Goal: Communication & Community: Answer question/provide support

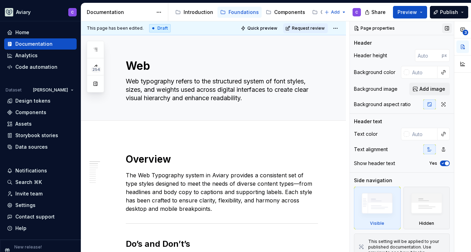
click at [445, 26] on button "button" at bounding box center [447, 28] width 10 height 10
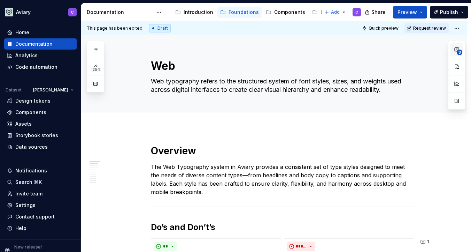
click at [458, 51] on span "3" at bounding box center [460, 53] width 6 height 6
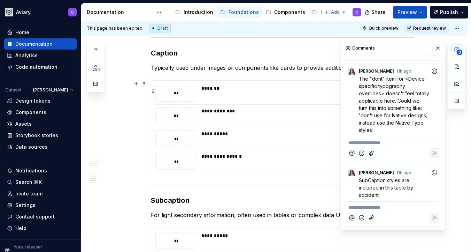
scroll to position [1222, 0]
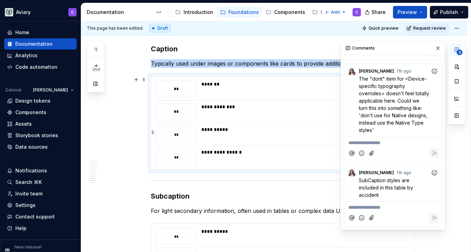
click at [287, 138] on div "**********" at bounding box center [303, 134] width 204 height 17
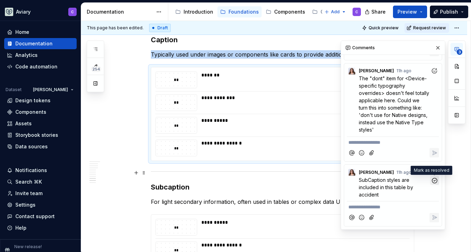
click at [433, 180] on icon "button" at bounding box center [434, 180] width 5 height 5
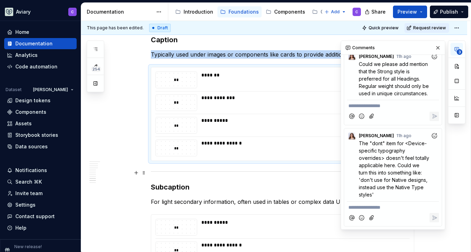
scroll to position [31, 0]
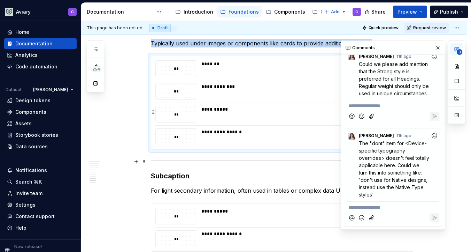
click at [258, 112] on div "**********" at bounding box center [303, 109] width 204 height 7
click at [277, 83] on div "**********" at bounding box center [303, 86] width 204 height 7
click at [434, 47] on button "button" at bounding box center [438, 48] width 10 height 10
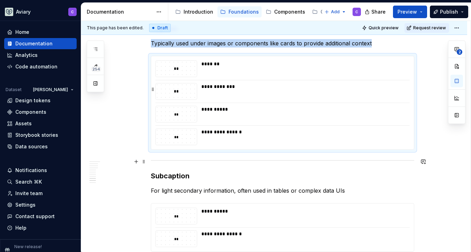
click at [362, 87] on div "**********" at bounding box center [303, 86] width 204 height 7
click at [367, 88] on div "**********" at bounding box center [303, 86] width 204 height 7
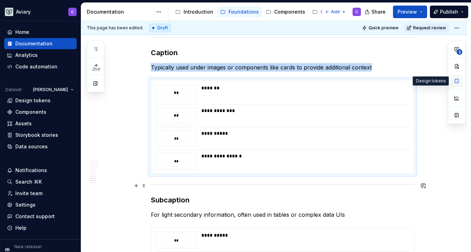
scroll to position [0, 0]
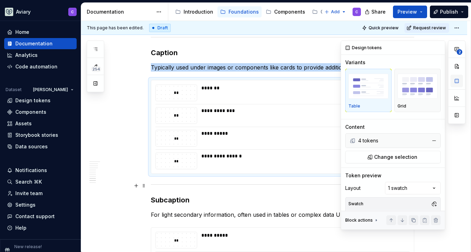
click at [456, 83] on button "button" at bounding box center [457, 81] width 13 height 13
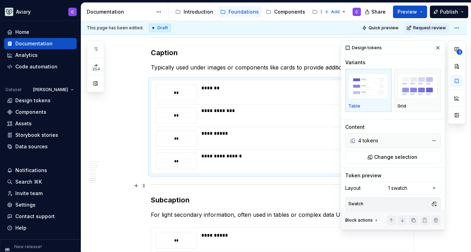
click at [396, 140] on div "4 tokens" at bounding box center [392, 140] width 68 height 7
click at [398, 160] on button "Change selection" at bounding box center [393, 157] width 96 height 13
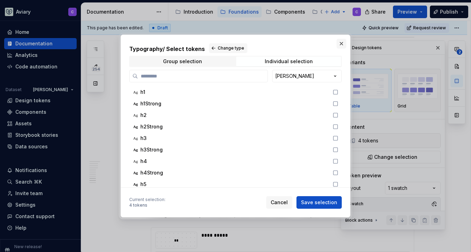
click at [342, 45] on button "button" at bounding box center [342, 44] width 10 height 10
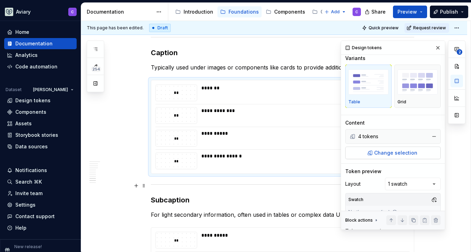
scroll to position [6, 0]
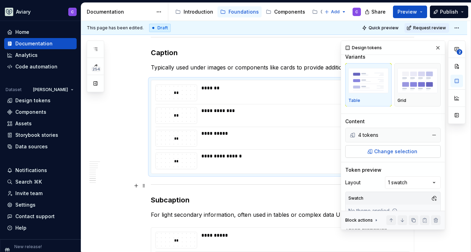
click at [377, 152] on span "Change selection" at bounding box center [395, 151] width 43 height 7
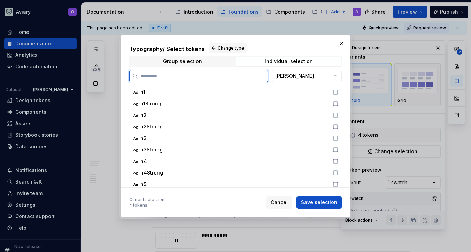
type textarea "*"
click at [218, 80] on label at bounding box center [198, 76] width 139 height 13
click at [218, 79] on input "search" at bounding box center [203, 76] width 130 height 7
type input "*"
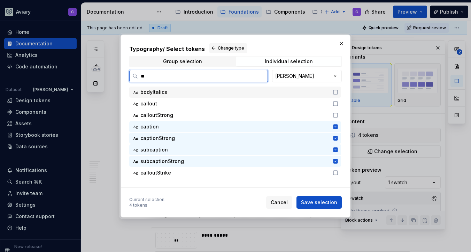
type input "***"
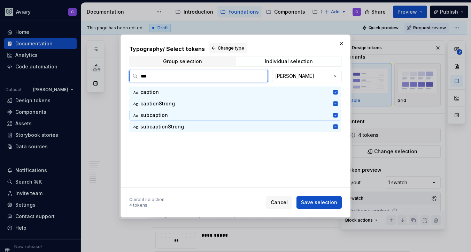
click at [334, 117] on icon at bounding box center [336, 115] width 6 height 6
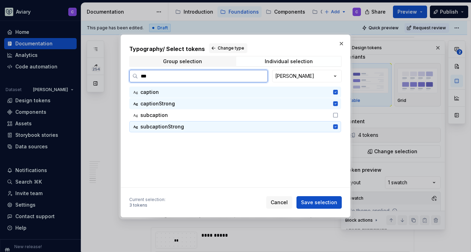
click at [336, 124] on icon at bounding box center [336, 127] width 6 height 6
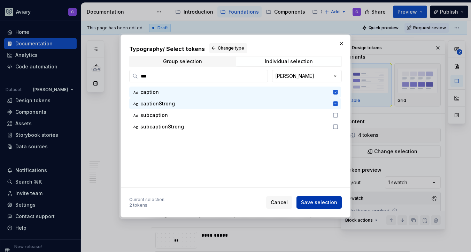
click at [317, 207] on button "Save selection" at bounding box center [319, 202] width 45 height 13
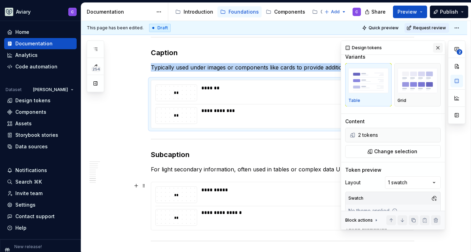
click at [434, 46] on button "button" at bounding box center [438, 48] width 10 height 10
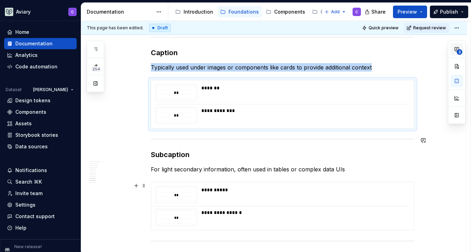
scroll to position [0, 0]
click at [456, 52] on button "2" at bounding box center [457, 49] width 13 height 13
type textarea "*"
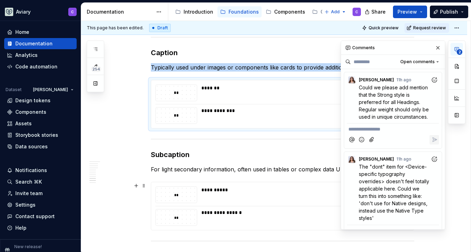
scroll to position [31, 0]
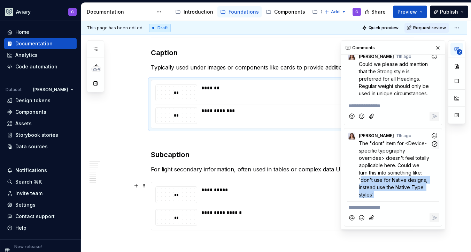
drag, startPoint x: 398, startPoint y: 178, endPoint x: 421, endPoint y: 197, distance: 30.0
click at [421, 197] on p "The "dont" item for <Device-specific typography overrides> doesn't feel totally…" at bounding box center [395, 168] width 72 height 59
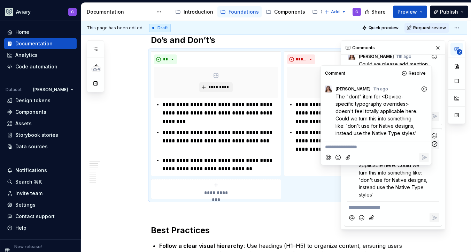
scroll to position [182, 0]
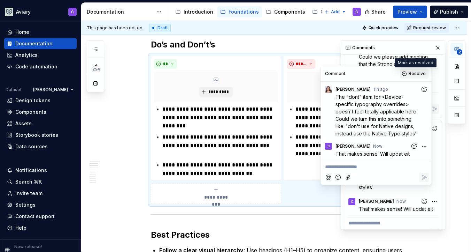
click at [406, 72] on button "Resolve" at bounding box center [414, 74] width 29 height 10
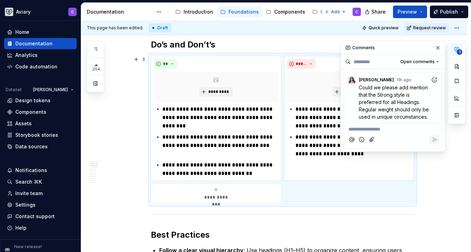
click at [321, 139] on p "**********" at bounding box center [354, 145] width 116 height 25
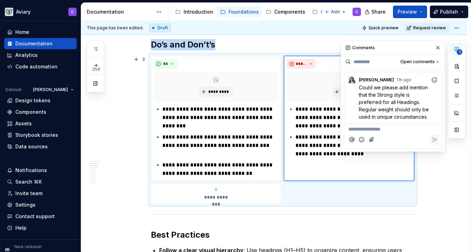
click at [385, 162] on div "**********" at bounding box center [349, 118] width 130 height 125
click at [437, 50] on button "button" at bounding box center [438, 48] width 10 height 10
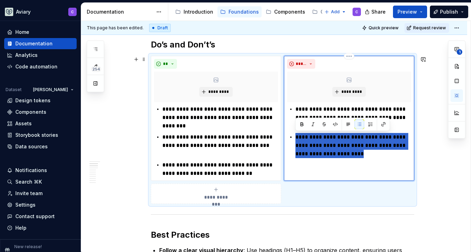
drag, startPoint x: 379, startPoint y: 154, endPoint x: 295, endPoint y: 138, distance: 86.3
click at [295, 138] on div "**********" at bounding box center [349, 131] width 124 height 53
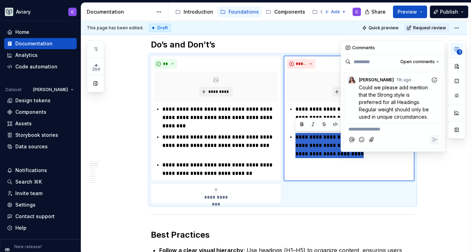
click at [459, 51] on span "1" at bounding box center [460, 52] width 6 height 6
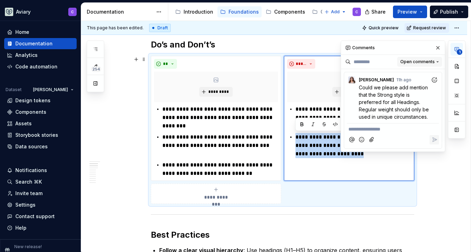
click at [430, 61] on span "Open comments" at bounding box center [418, 62] width 35 height 6
click at [422, 83] on div "Resolved" at bounding box center [415, 86] width 45 height 7
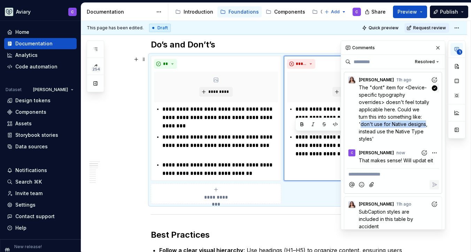
drag, startPoint x: 396, startPoint y: 122, endPoint x: 400, endPoint y: 129, distance: 7.7
click at [400, 129] on span "The "dont" item for <Device-specific typography overrides> doesn't feel totally…" at bounding box center [395, 112] width 72 height 57
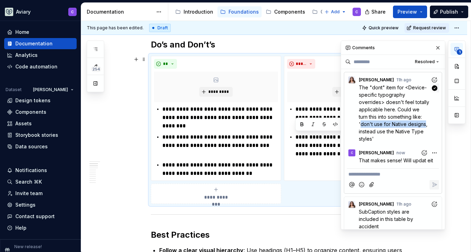
copy span "don't use for Native designs"
click at [328, 158] on p "**********" at bounding box center [354, 145] width 116 height 25
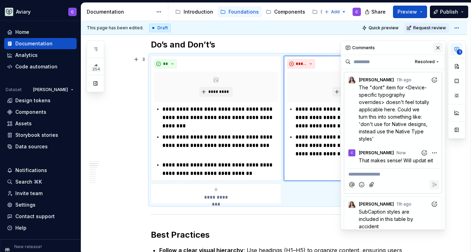
click at [433, 50] on button "button" at bounding box center [438, 48] width 10 height 10
type textarea "*"
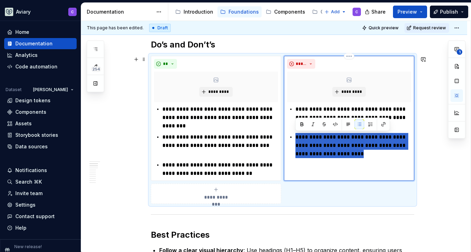
drag, startPoint x: 382, startPoint y: 156, endPoint x: 290, endPoint y: 135, distance: 95.2
click at [290, 135] on div "**********" at bounding box center [349, 131] width 124 height 53
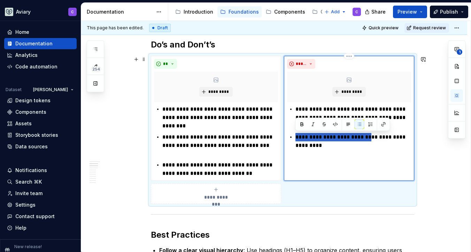
drag, startPoint x: 363, startPoint y: 136, endPoint x: 293, endPoint y: 137, distance: 70.1
click at [293, 137] on div "**********" at bounding box center [349, 127] width 124 height 45
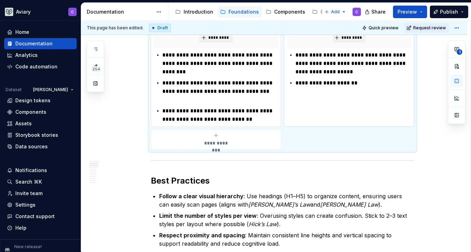
scroll to position [237, 0]
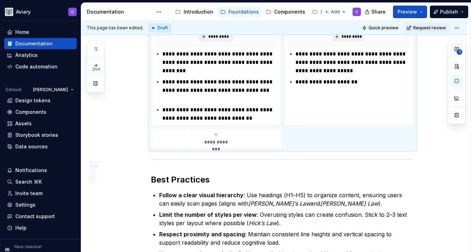
click at [456, 51] on icon "button" at bounding box center [457, 49] width 4 height 4
type textarea "*"
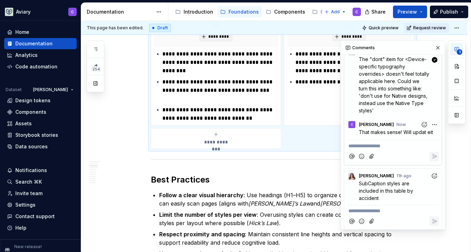
scroll to position [0, 0]
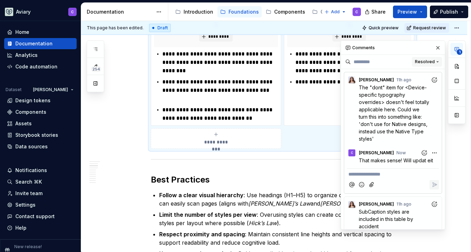
click at [420, 62] on span "Resolved" at bounding box center [425, 62] width 20 height 6
click at [417, 74] on div "Open comments" at bounding box center [411, 75] width 45 height 7
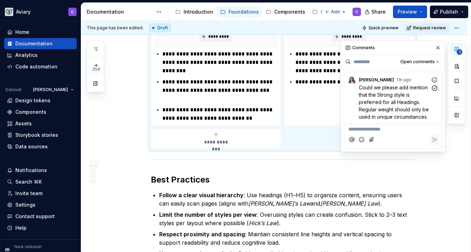
click at [408, 92] on span "Could we please add mention that the Strong style is preferred for all Headings…" at bounding box center [394, 101] width 71 height 35
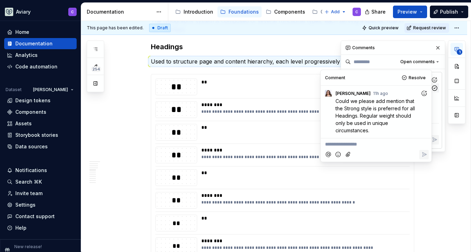
scroll to position [569, 0]
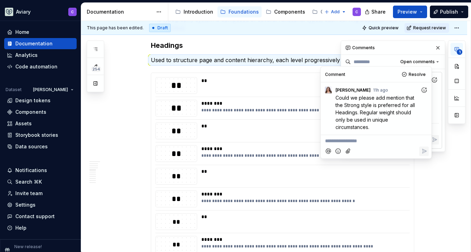
drag, startPoint x: 378, startPoint y: 127, endPoint x: 334, endPoint y: 97, distance: 53.8
click at [334, 97] on div "Could we please add mention that the Strong style is preferred for all Headings…" at bounding box center [376, 112] width 105 height 37
copy span "Could we please add mention that the Strong style is preferred for all Headings…"
click at [346, 143] on p "**********" at bounding box center [376, 140] width 102 height 7
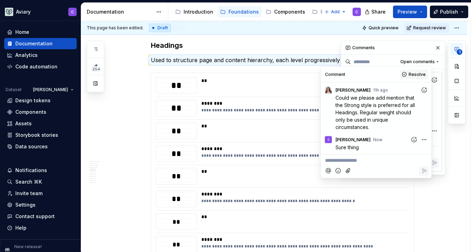
click at [408, 76] on button "Resolve" at bounding box center [414, 74] width 29 height 10
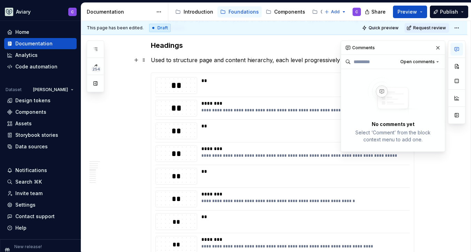
click at [295, 62] on p "Used to structure page and content hierarchy, each level progressively smaller" at bounding box center [283, 60] width 264 height 8
click at [439, 47] on button "button" at bounding box center [438, 48] width 10 height 10
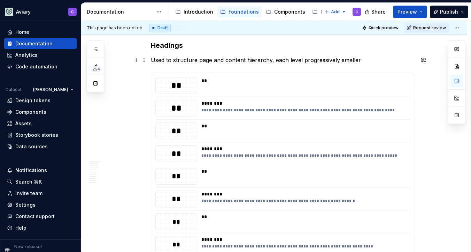
click at [372, 58] on p "Used to structure page and content hierarchy, each level progressively smaller" at bounding box center [283, 60] width 264 height 8
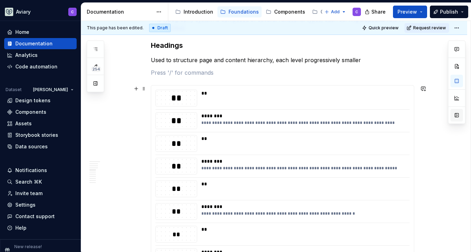
click at [458, 113] on button "button" at bounding box center [457, 115] width 13 height 13
type textarea "*"
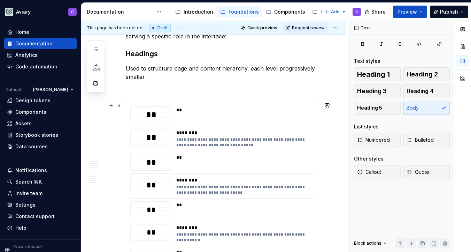
scroll to position [619, 0]
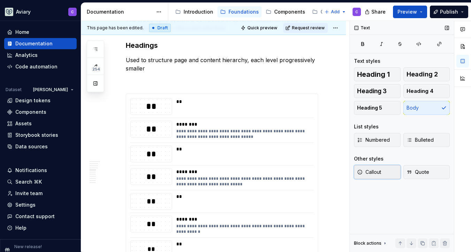
click at [378, 174] on span "Callout" at bounding box center [369, 171] width 24 height 7
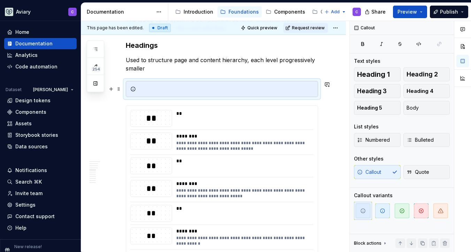
click at [198, 84] on div at bounding box center [222, 89] width 192 height 16
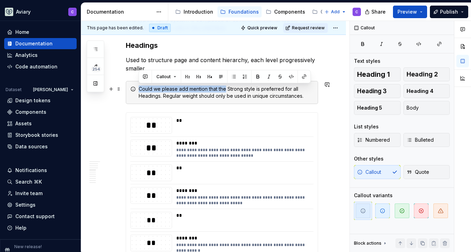
drag, startPoint x: 226, startPoint y: 88, endPoint x: 133, endPoint y: 84, distance: 93.2
click at [133, 84] on div "Could we please add mention that the Strong style is preferred for all Headings…" at bounding box center [222, 92] width 192 height 23
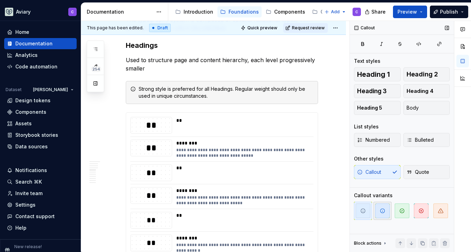
click at [385, 209] on icon "button" at bounding box center [383, 211] width 6 height 6
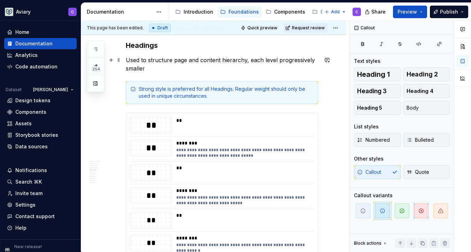
drag, startPoint x: 332, startPoint y: 62, endPoint x: 336, endPoint y: 94, distance: 32.3
click at [465, 61] on button "button" at bounding box center [463, 61] width 13 height 13
click at [444, 26] on button "button" at bounding box center [447, 28] width 10 height 10
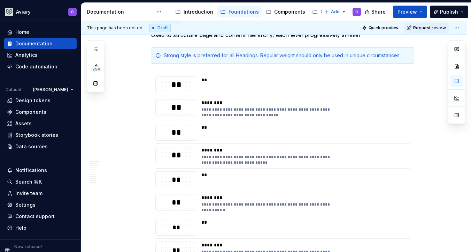
scroll to position [577, 0]
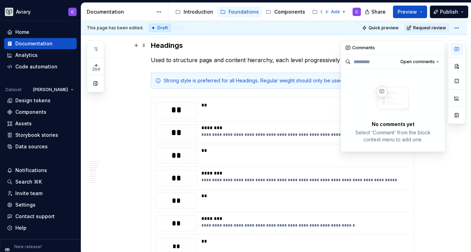
click at [457, 49] on icon "button" at bounding box center [457, 49] width 4 height 4
type textarea "*"
click at [425, 64] on span "Open comments" at bounding box center [418, 62] width 35 height 6
click at [423, 82] on div "Resolved" at bounding box center [410, 86] width 59 height 11
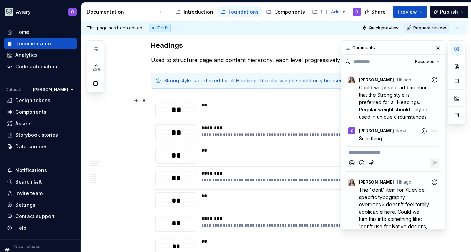
click at [389, 156] on p "**********" at bounding box center [393, 152] width 89 height 7
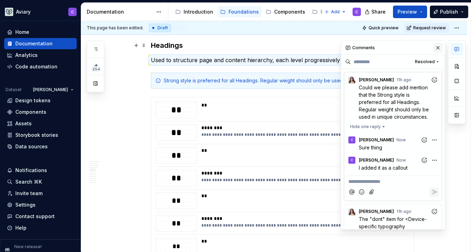
click at [438, 47] on button "button" at bounding box center [438, 48] width 10 height 10
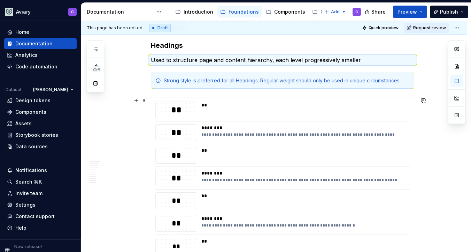
type textarea "*"
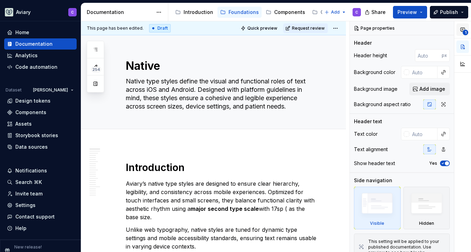
click at [467, 32] on span "1" at bounding box center [466, 33] width 6 height 6
type textarea "*"
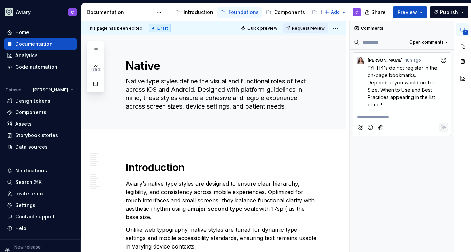
scroll to position [0, 0]
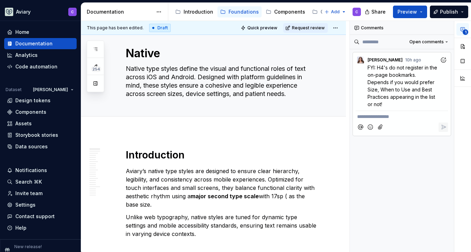
click at [387, 113] on p "**********" at bounding box center [402, 116] width 90 height 7
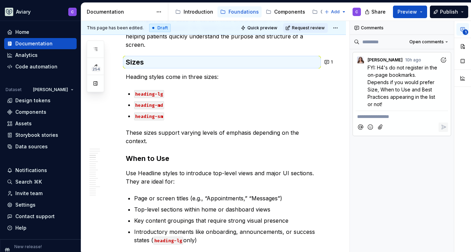
scroll to position [325, 0]
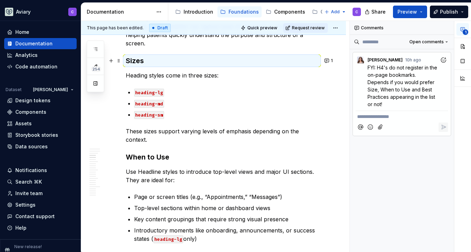
click at [236, 60] on h3 "Sizes" at bounding box center [222, 61] width 192 height 10
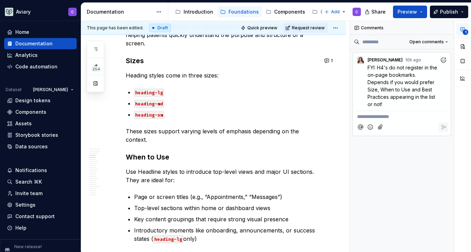
click at [372, 113] on p "**********" at bounding box center [402, 116] width 90 height 7
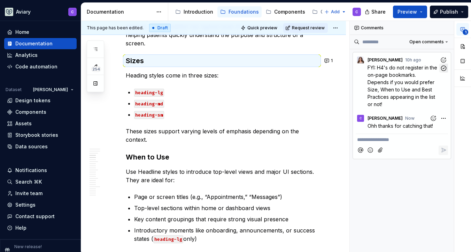
click at [444, 67] on icon "button" at bounding box center [444, 68] width 7 height 7
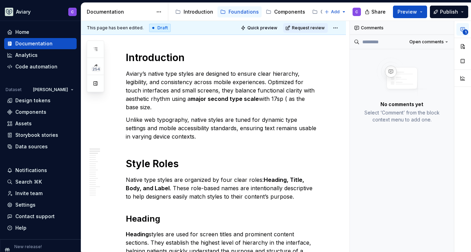
scroll to position [0, 0]
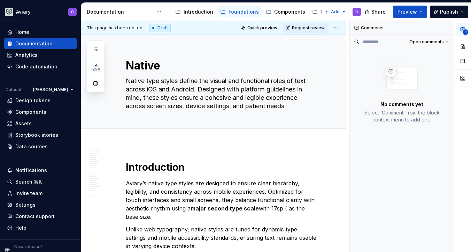
click at [159, 164] on h1 "Introduction" at bounding box center [222, 167] width 192 height 13
click at [463, 61] on button "button" at bounding box center [463, 61] width 13 height 13
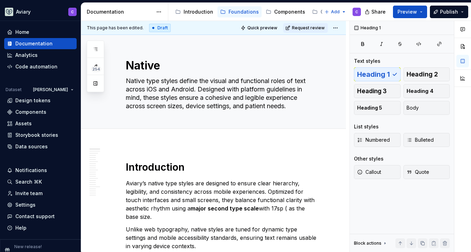
scroll to position [124, 0]
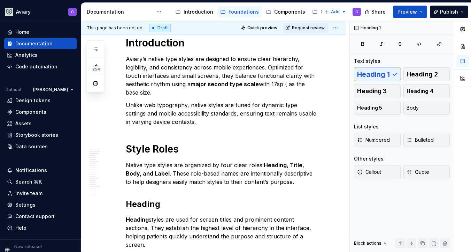
click at [170, 143] on h1 "Style Roles" at bounding box center [222, 149] width 192 height 13
click at [153, 205] on h2 "Heading" at bounding box center [222, 203] width 192 height 11
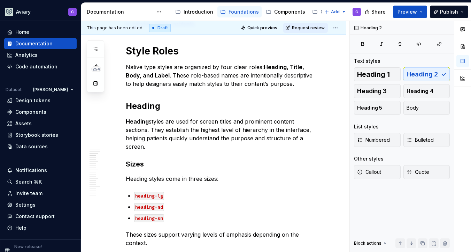
click at [138, 166] on strong "Sizes" at bounding box center [135, 164] width 18 height 8
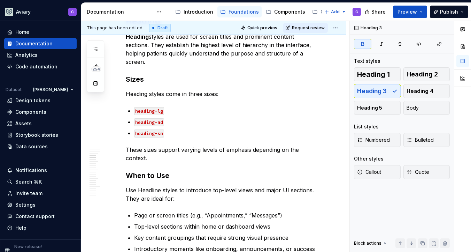
scroll to position [321, 0]
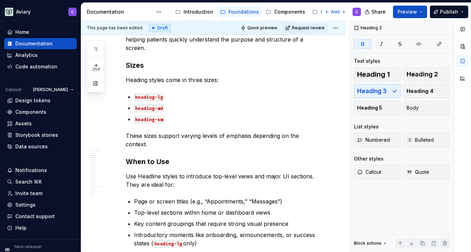
click at [138, 165] on strong "When to Use" at bounding box center [148, 161] width 44 height 8
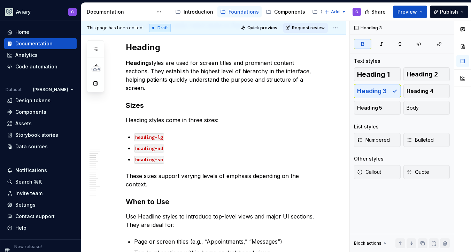
scroll to position [269, 0]
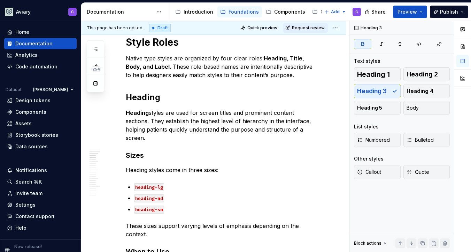
scroll to position [231, 0]
click at [413, 12] on span "Preview" at bounding box center [408, 11] width 20 height 7
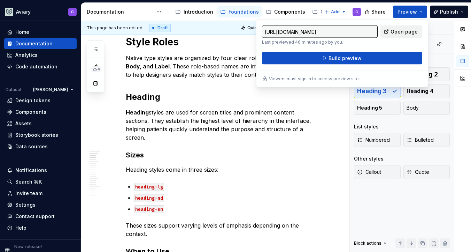
click at [405, 30] on span "Open page" at bounding box center [404, 31] width 27 height 7
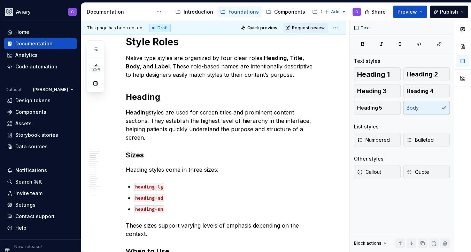
click at [265, 110] on p "Heading styles are used for screen titles and prominent content sections. They …" at bounding box center [222, 124] width 192 height 33
click at [461, 28] on icon "button" at bounding box center [463, 30] width 4 height 4
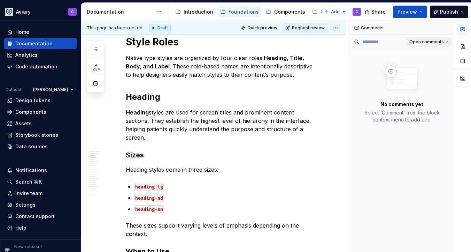
click at [435, 43] on span "Open comments" at bounding box center [427, 42] width 35 height 6
click at [425, 63] on div "Resolved" at bounding box center [424, 66] width 45 height 7
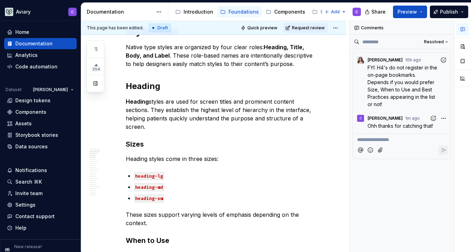
click at [411, 136] on p "**********" at bounding box center [402, 139] width 90 height 7
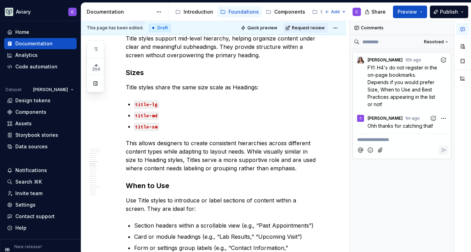
scroll to position [842, 0]
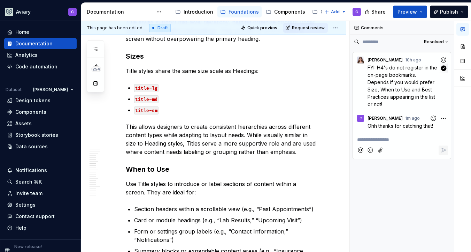
click at [416, 81] on span "FYI: H4's do not register in the on-page bookmarks. Depends if you would prefer…" at bounding box center [403, 85] width 71 height 43
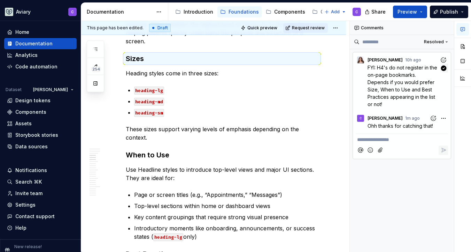
scroll to position [325, 0]
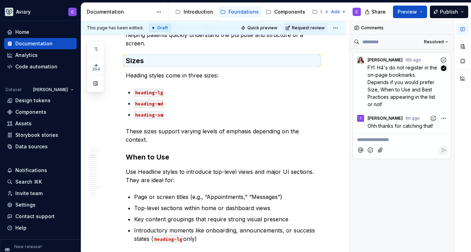
type textarea "*"
click at [397, 136] on p "**********" at bounding box center [402, 139] width 90 height 7
click at [389, 198] on div "**********" at bounding box center [402, 136] width 105 height 231
click at [432, 41] on span "Resolved" at bounding box center [434, 42] width 20 height 6
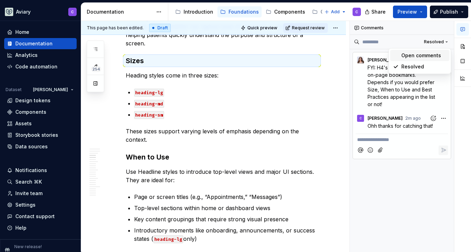
click at [432, 54] on div "Open comments" at bounding box center [424, 55] width 45 height 7
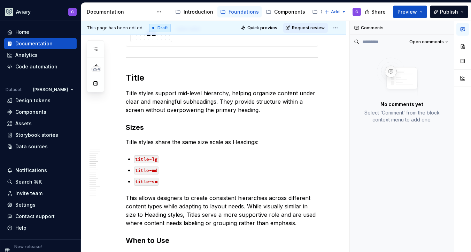
scroll to position [778, 0]
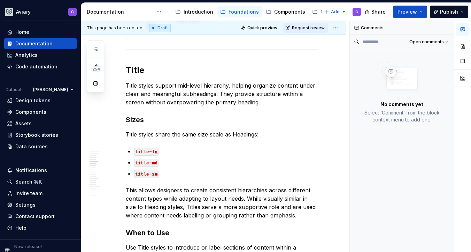
click at [137, 118] on strong "Sizes" at bounding box center [135, 119] width 18 height 8
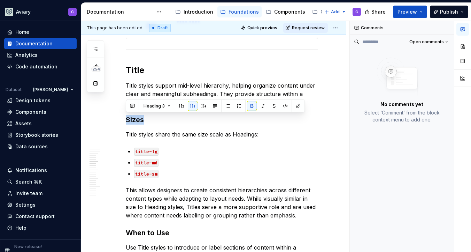
click at [137, 118] on strong "Sizes" at bounding box center [135, 119] width 18 height 8
click at [204, 106] on button "button" at bounding box center [204, 106] width 10 height 10
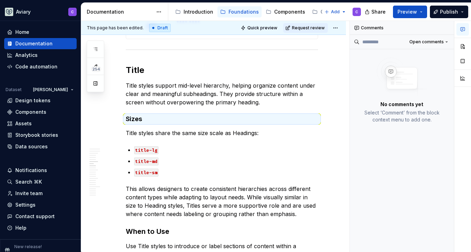
scroll to position [807, 0]
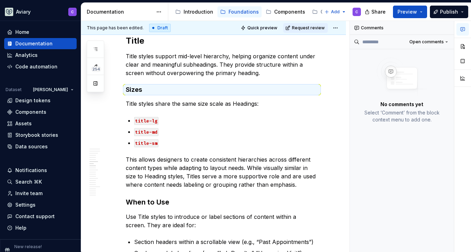
click at [159, 199] on strong "When to Use" at bounding box center [148, 202] width 44 height 8
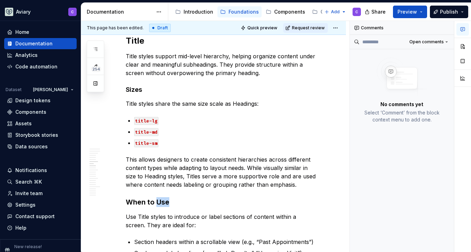
click at [159, 199] on strong "When to Use" at bounding box center [148, 202] width 44 height 8
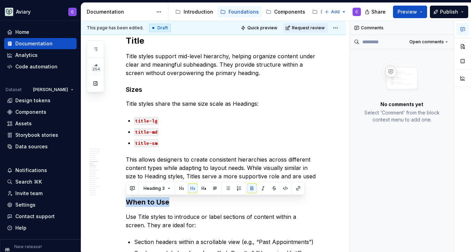
click at [159, 199] on strong "When to Use" at bounding box center [148, 202] width 44 height 8
click at [203, 188] on button "button" at bounding box center [204, 188] width 10 height 10
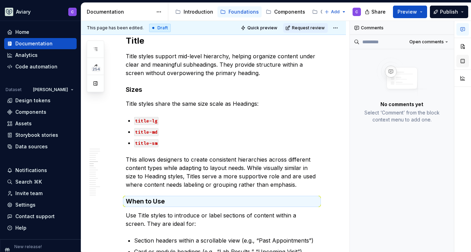
click at [461, 59] on button "button" at bounding box center [463, 61] width 13 height 13
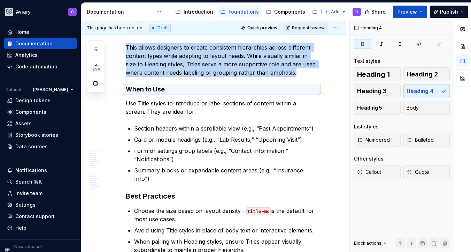
scroll to position [935, 0]
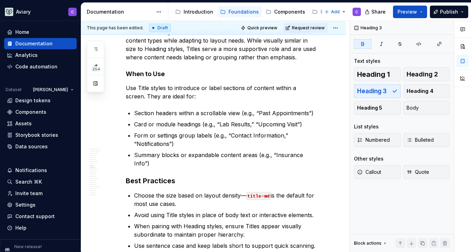
click at [162, 176] on h3 "Best Practices" at bounding box center [222, 181] width 192 height 10
click at [421, 90] on span "Heading 4" at bounding box center [420, 91] width 27 height 7
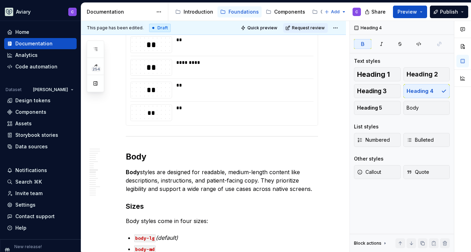
scroll to position [1189, 0]
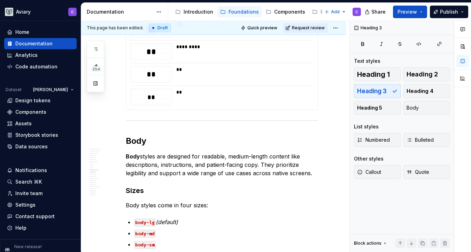
click at [142, 185] on h3 "Sizes" at bounding box center [222, 190] width 192 height 10
click at [420, 91] on span "Heading 4" at bounding box center [420, 91] width 27 height 7
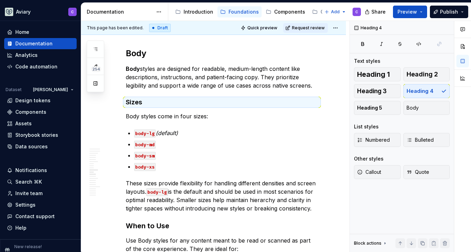
scroll to position [1277, 0]
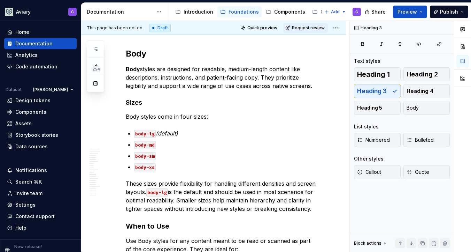
click at [153, 222] on h3 "When to Use" at bounding box center [222, 226] width 192 height 10
click at [429, 92] on span "Heading 4" at bounding box center [420, 91] width 27 height 7
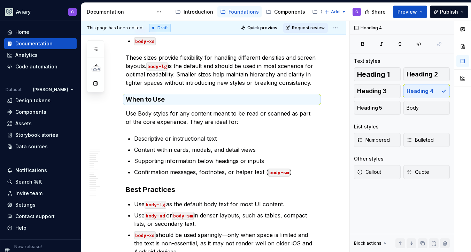
scroll to position [1409, 0]
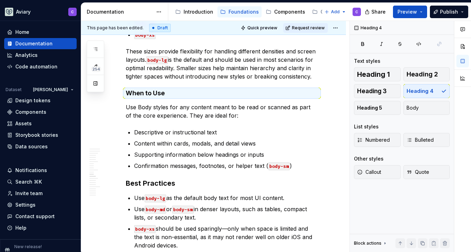
click at [164, 183] on h3 "Best Practices" at bounding box center [222, 183] width 192 height 10
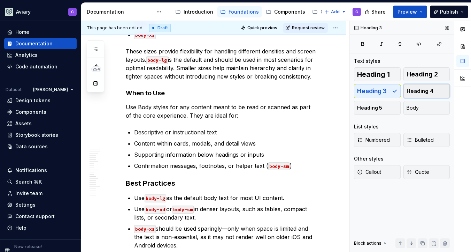
click at [414, 89] on span "Heading 4" at bounding box center [420, 91] width 27 height 7
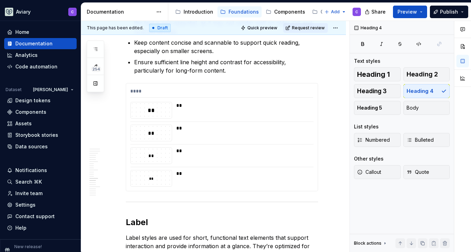
scroll to position [1674, 0]
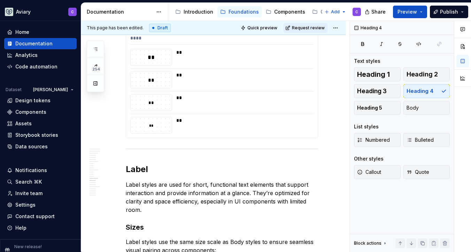
click at [141, 227] on h3 "Sizes" at bounding box center [222, 227] width 192 height 10
click at [441, 90] on button "Heading 4" at bounding box center [427, 91] width 47 height 14
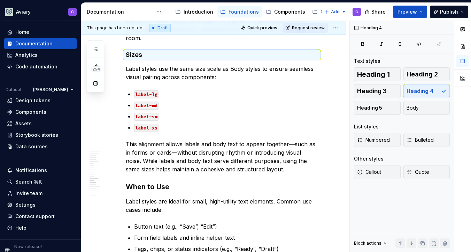
scroll to position [1846, 0]
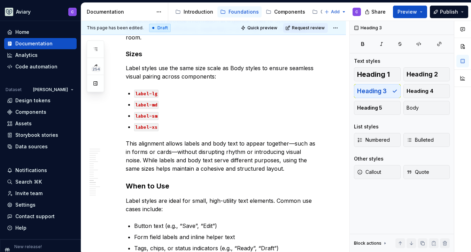
click at [159, 188] on h3 "When to Use" at bounding box center [222, 186] width 192 height 10
click at [432, 91] on span "Heading 4" at bounding box center [420, 91] width 27 height 7
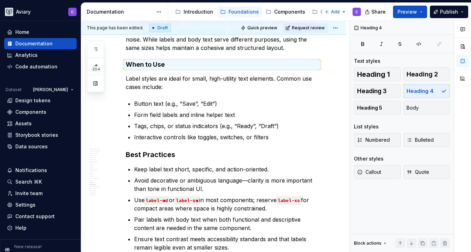
scroll to position [1973, 0]
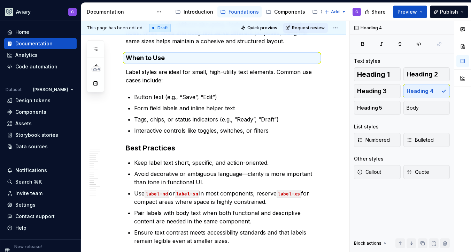
click at [154, 148] on h3 "Best Practices" at bounding box center [222, 148] width 192 height 10
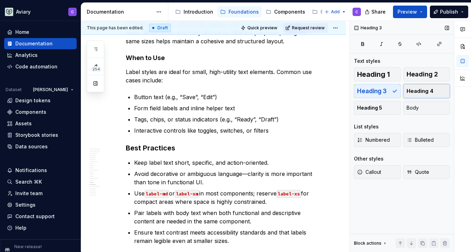
click at [420, 93] on span "Heading 4" at bounding box center [420, 91] width 27 height 7
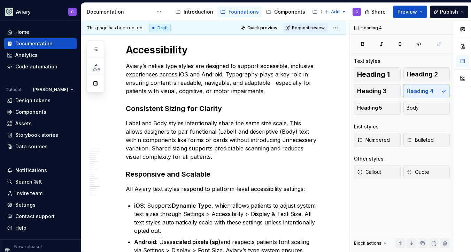
scroll to position [2429, 0]
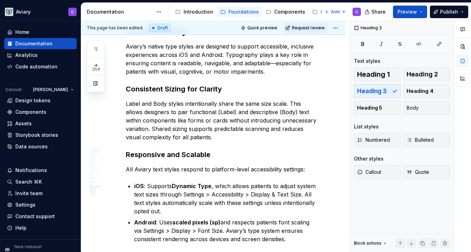
click at [200, 155] on h3 "Responsive and Scalable" at bounding box center [222, 155] width 192 height 10
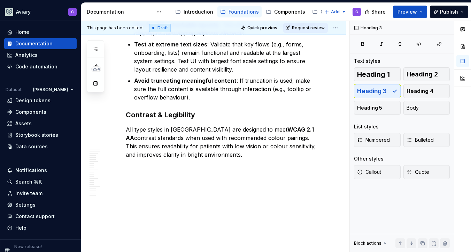
scroll to position [2769, 0]
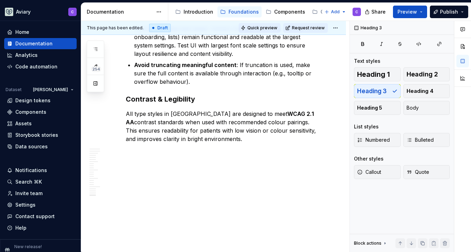
click at [277, 27] on span "Quick preview" at bounding box center [263, 28] width 30 height 6
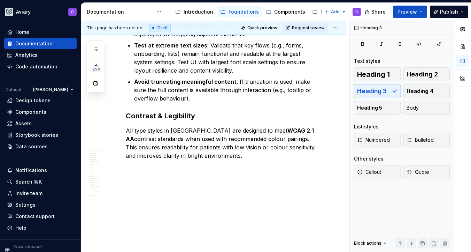
type textarea "*"
